Goal: Transaction & Acquisition: Purchase product/service

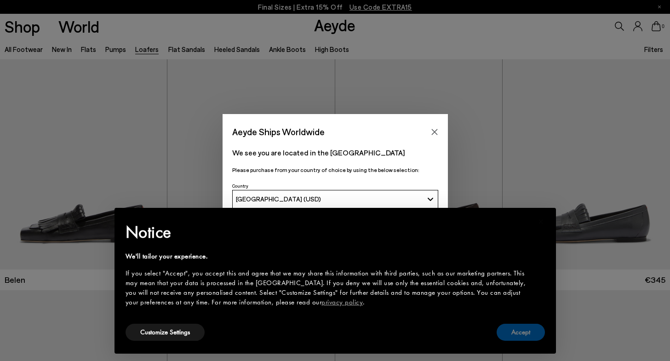
click at [517, 336] on button "Accept" at bounding box center [520, 332] width 48 height 17
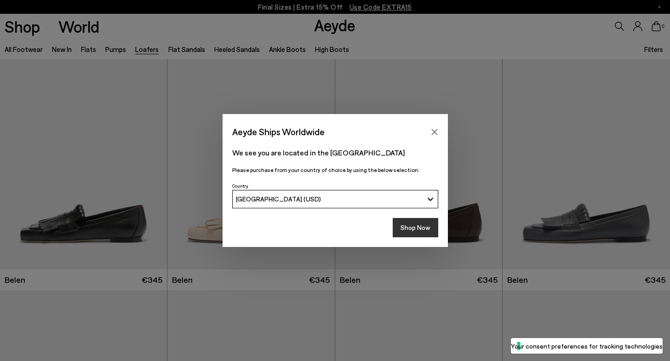
click at [419, 229] on button "Shop Now" at bounding box center [416, 227] width 46 height 19
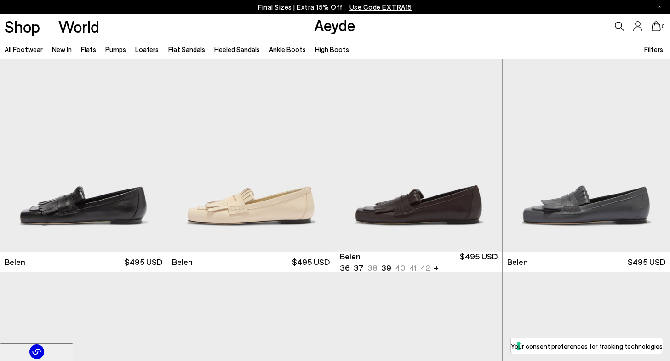
scroll to position [19, 0]
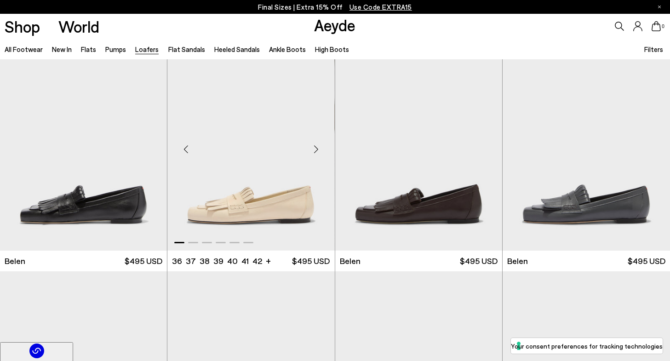
click at [319, 145] on div "Next slide" at bounding box center [316, 150] width 28 height 28
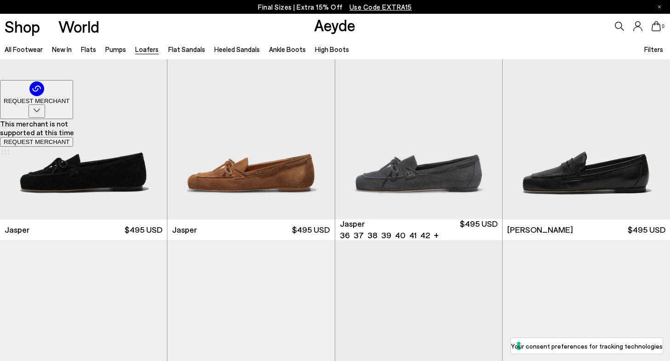
scroll to position [281, 0]
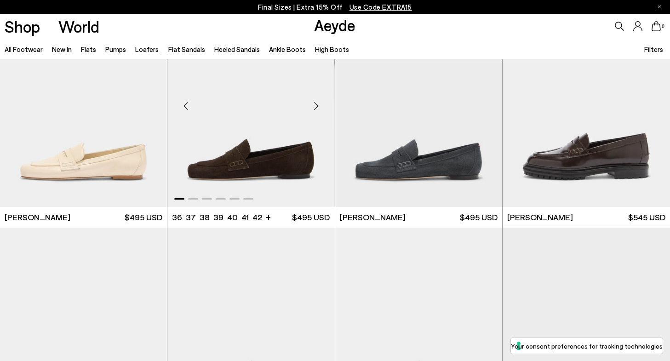
scroll to position [511, 0]
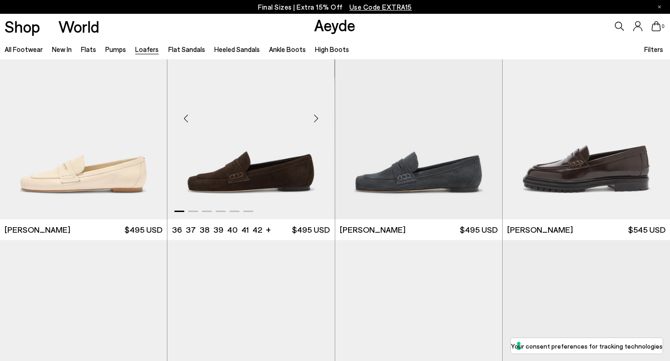
click at [317, 116] on div "Next slide" at bounding box center [316, 118] width 28 height 28
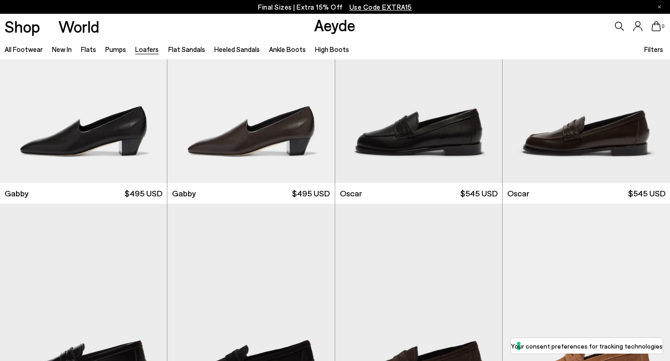
click at [384, 277] on img "1 / 6" at bounding box center [418, 309] width 167 height 210
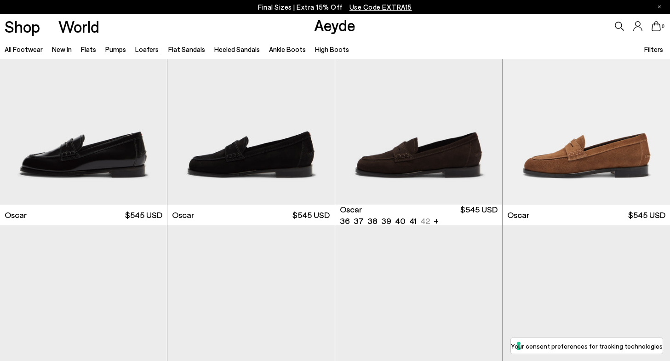
scroll to position [1449, 0]
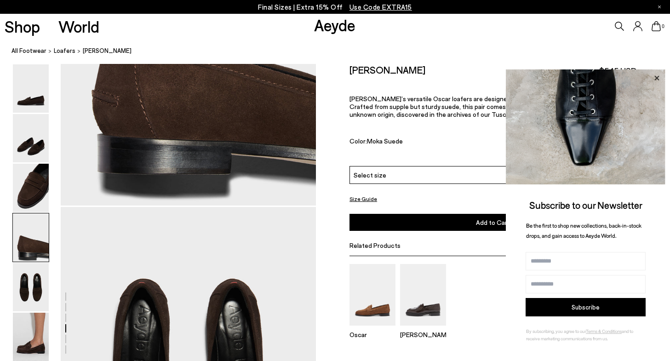
scroll to position [1180, 0]
click at [657, 80] on icon at bounding box center [656, 78] width 12 height 12
click at [465, 166] on div "Select size" at bounding box center [492, 175] width 287 height 18
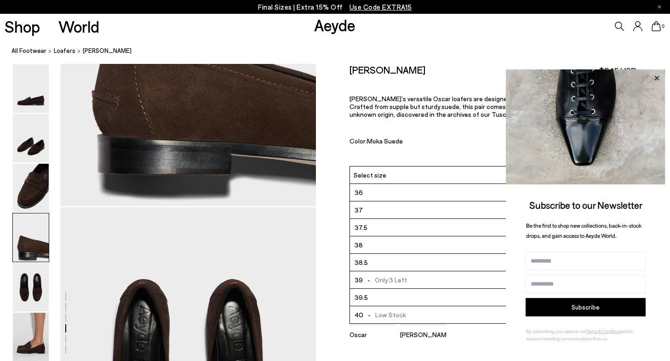
click at [656, 75] on icon at bounding box center [656, 78] width 12 height 12
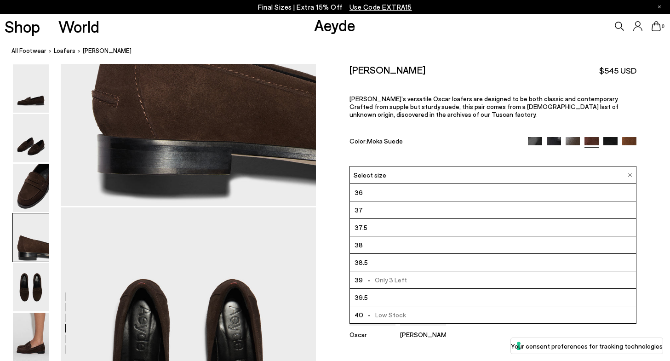
click at [433, 184] on li "36" at bounding box center [493, 192] width 286 height 17
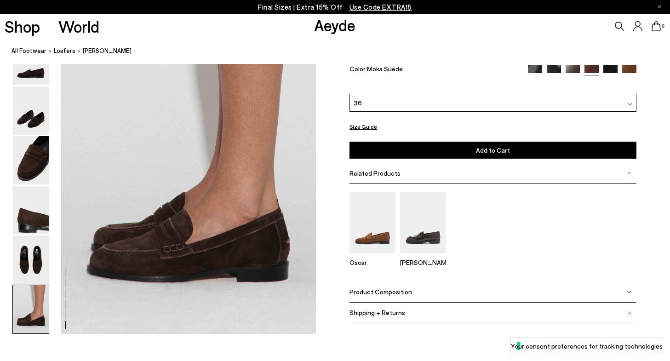
scroll to position [1736, 0]
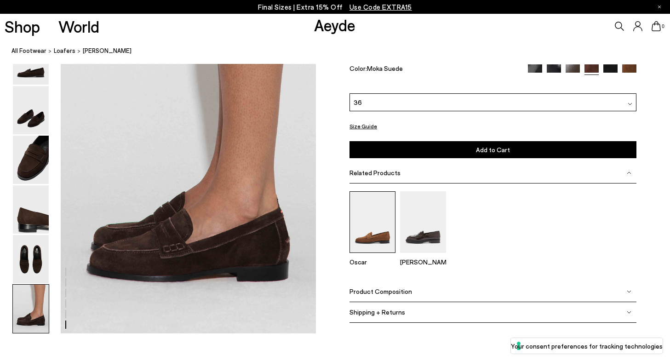
click at [373, 234] on img at bounding box center [372, 221] width 46 height 61
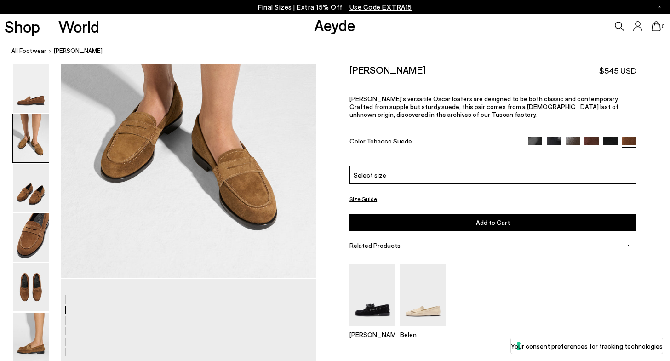
scroll to position [469, 0]
click at [587, 137] on img at bounding box center [591, 144] width 14 height 14
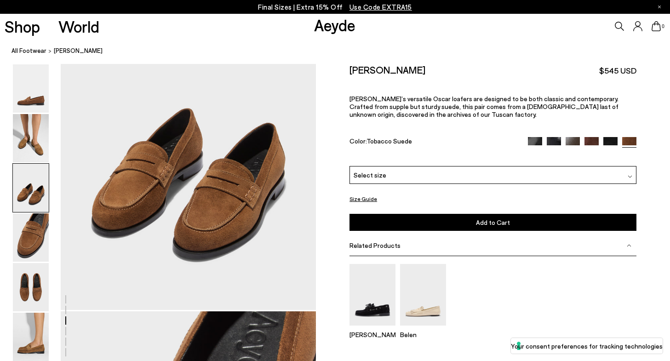
scroll to position [935, 0]
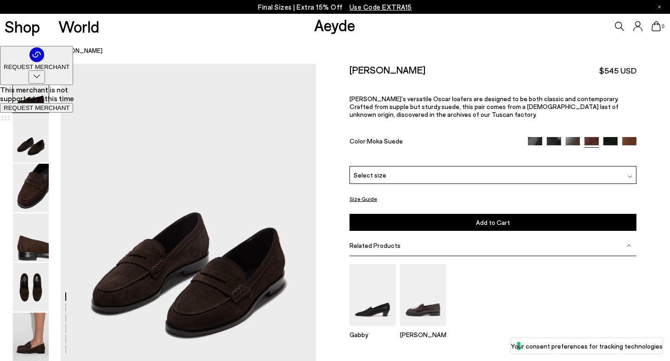
scroll to position [187, 0]
